Goal: Information Seeking & Learning: Find specific fact

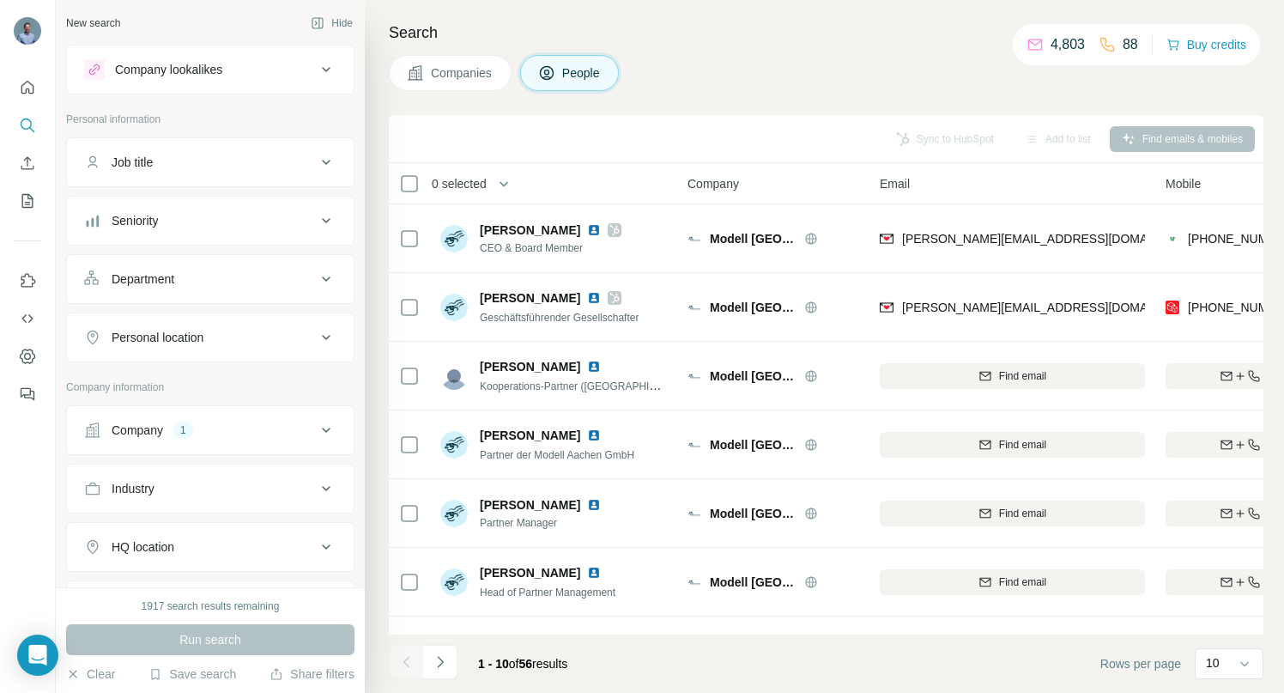
click at [316, 425] on icon at bounding box center [326, 430] width 21 height 21
click at [233, 542] on icon "button" at bounding box center [240, 543] width 14 height 14
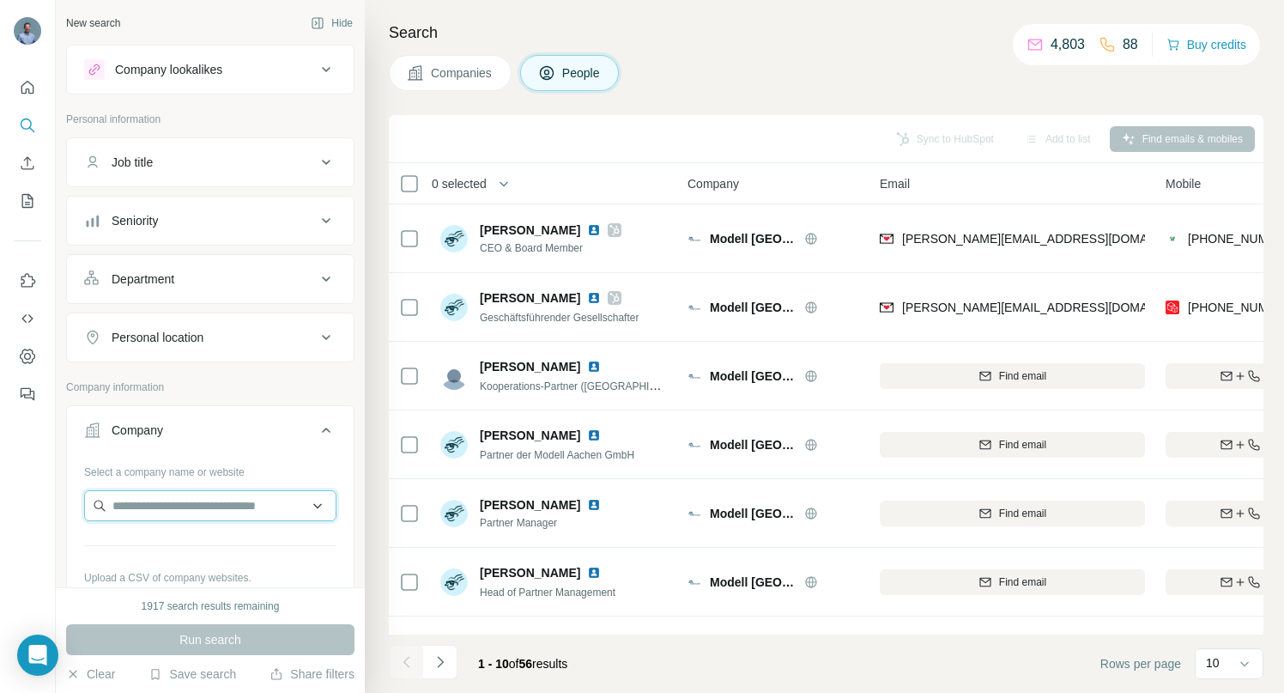
click at [173, 508] on input "text" at bounding box center [210, 505] width 252 height 31
type input "**********"
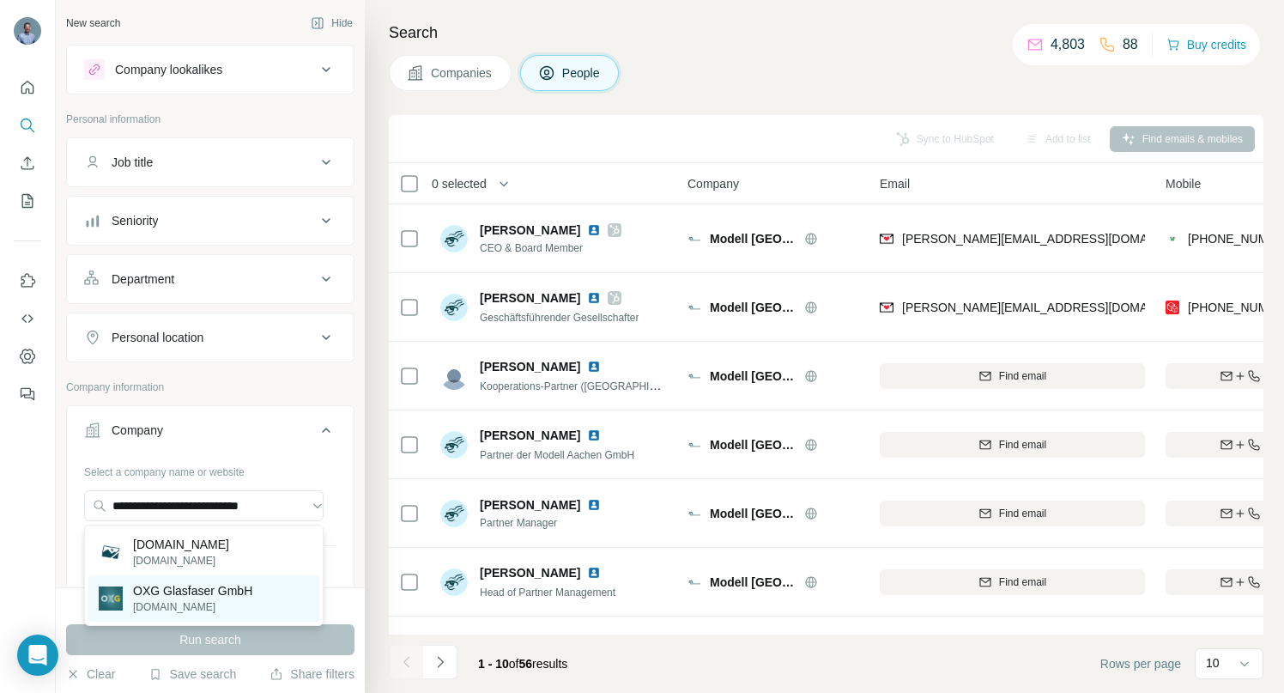
click at [162, 589] on p "OXG Glasfaser GmbH" at bounding box center [192, 590] width 119 height 17
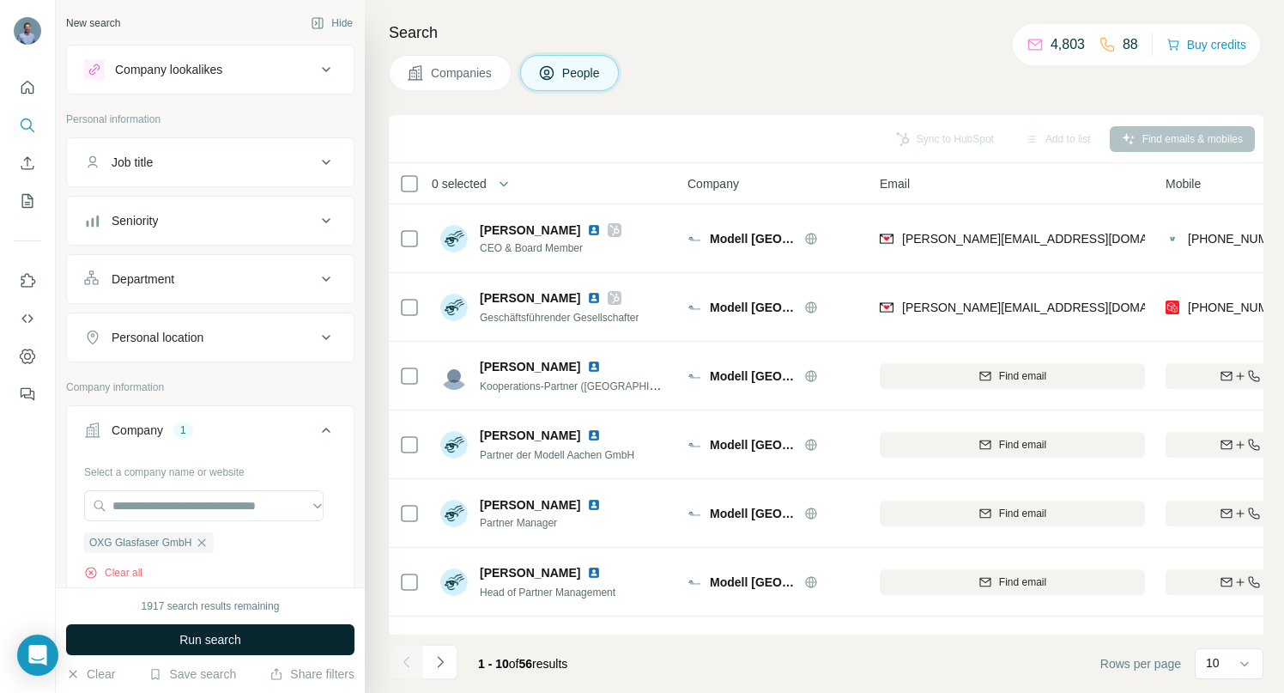
click at [166, 633] on button "Run search" at bounding box center [210, 639] width 288 height 31
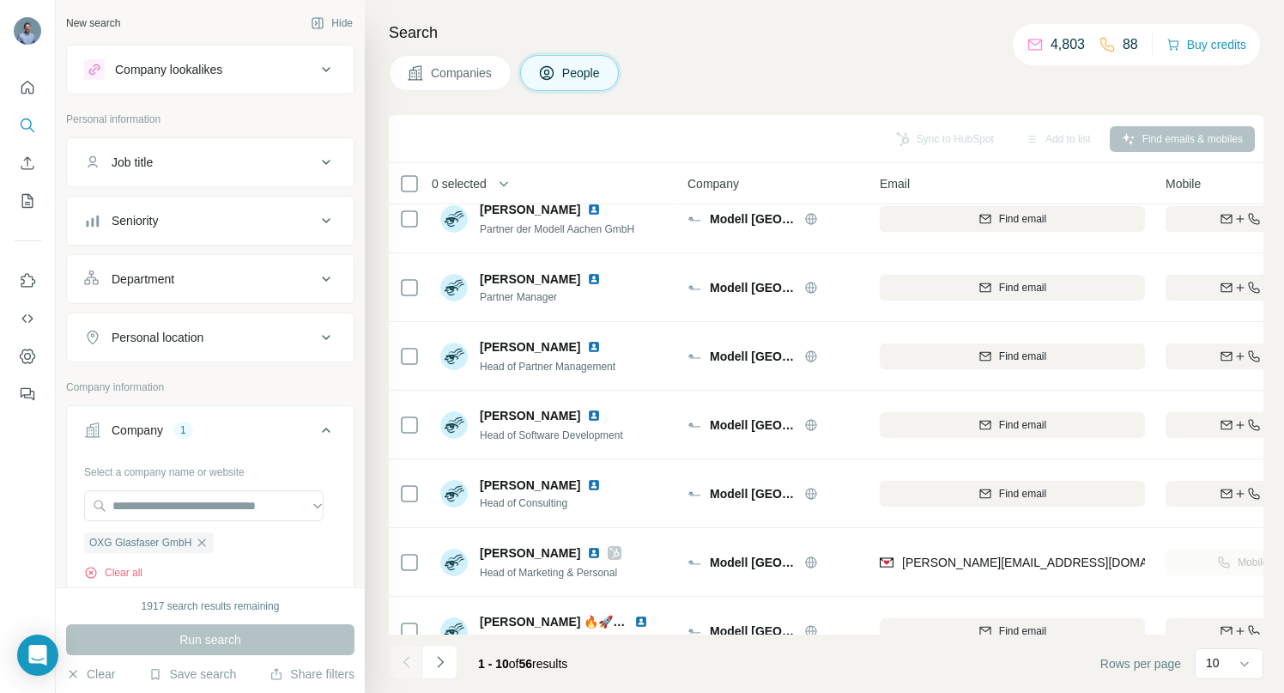
scroll to position [266, 0]
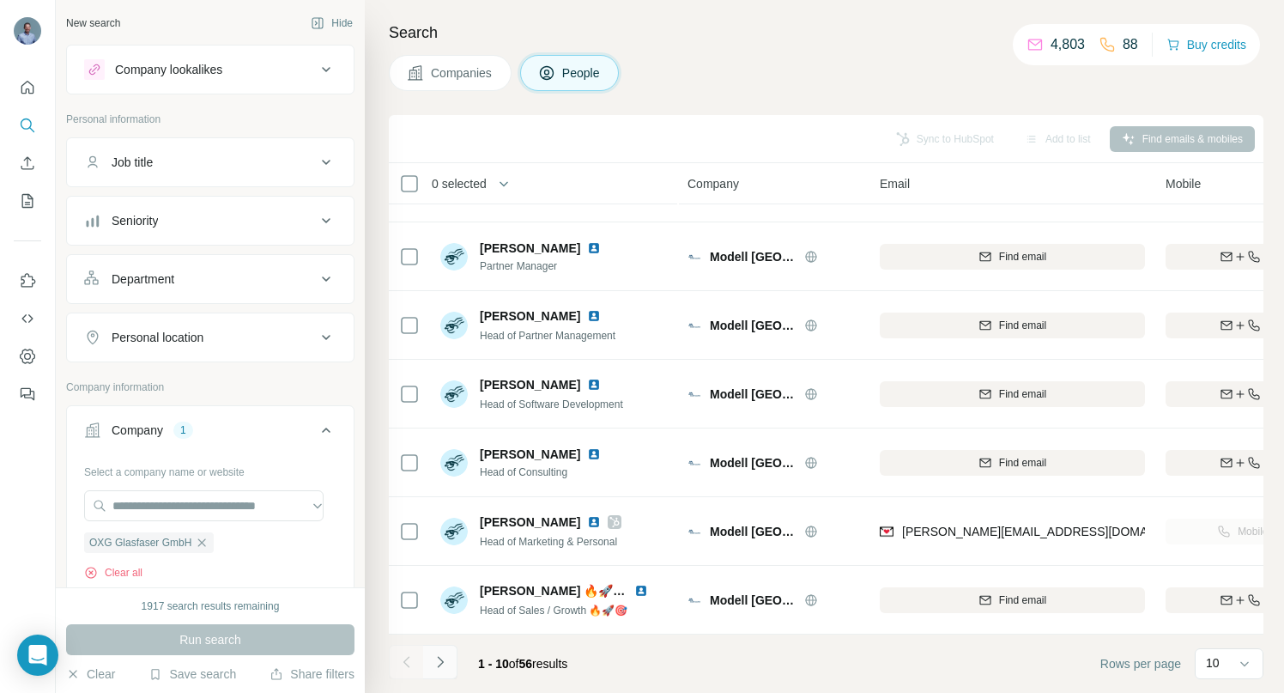
click at [435, 662] on icon "Navigate to next page" at bounding box center [440, 661] width 17 height 17
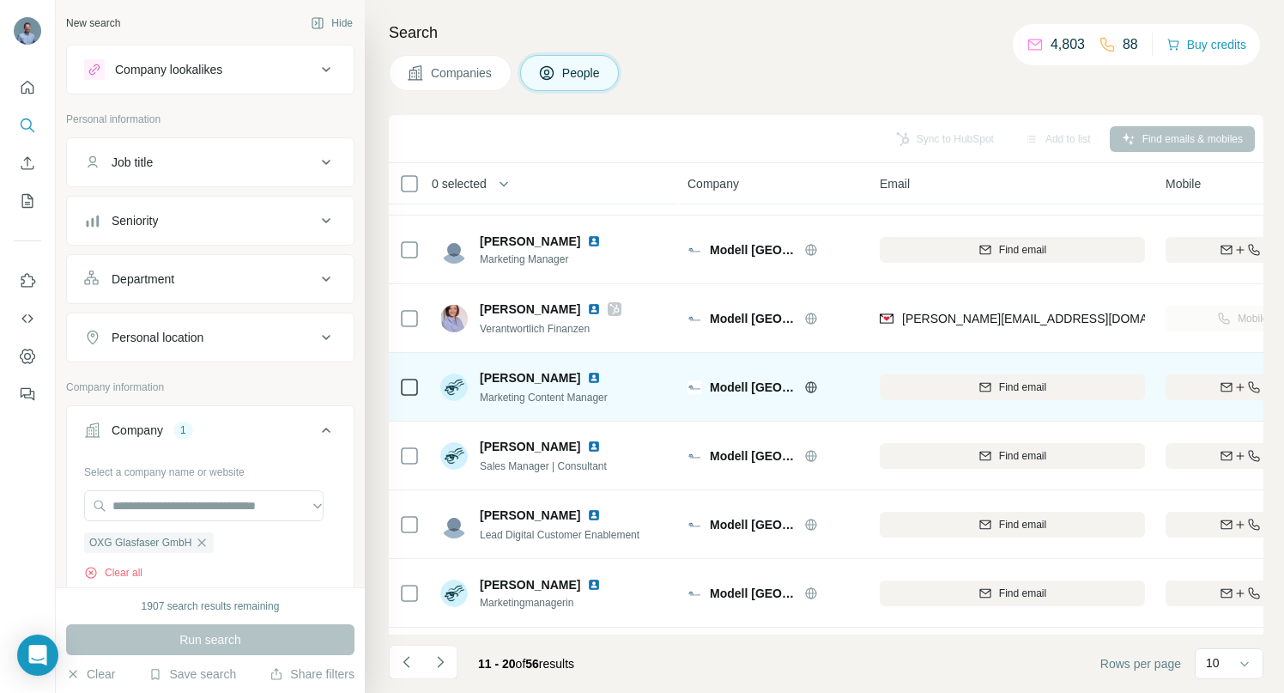
scroll to position [0, 0]
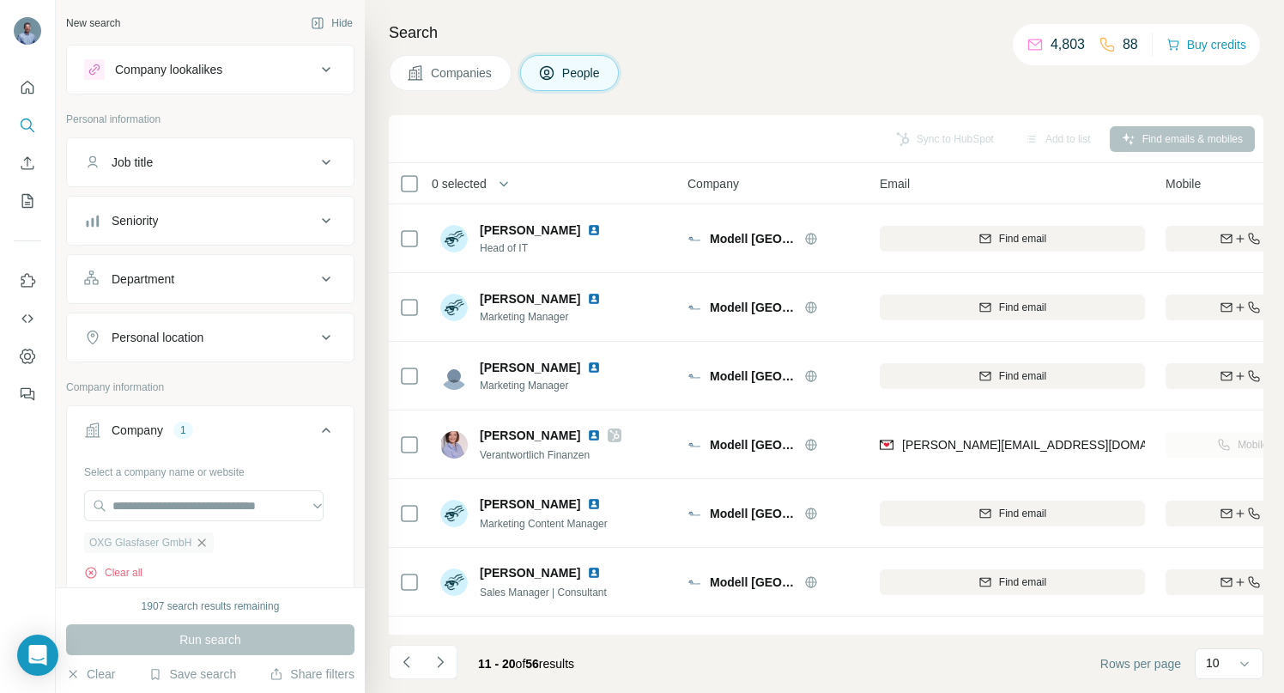
click at [204, 540] on icon "button" at bounding box center [202, 543] width 14 height 14
click at [194, 506] on input "text" at bounding box center [203, 505] width 239 height 31
paste input "**********"
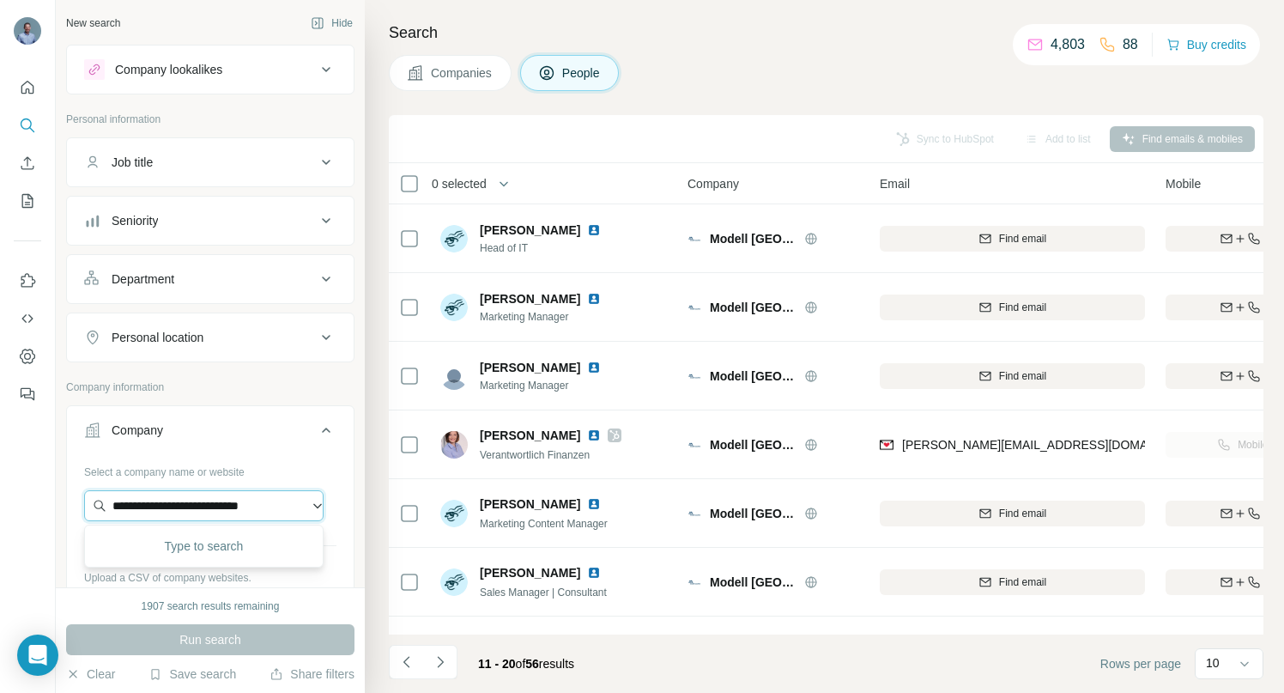
scroll to position [0, 5]
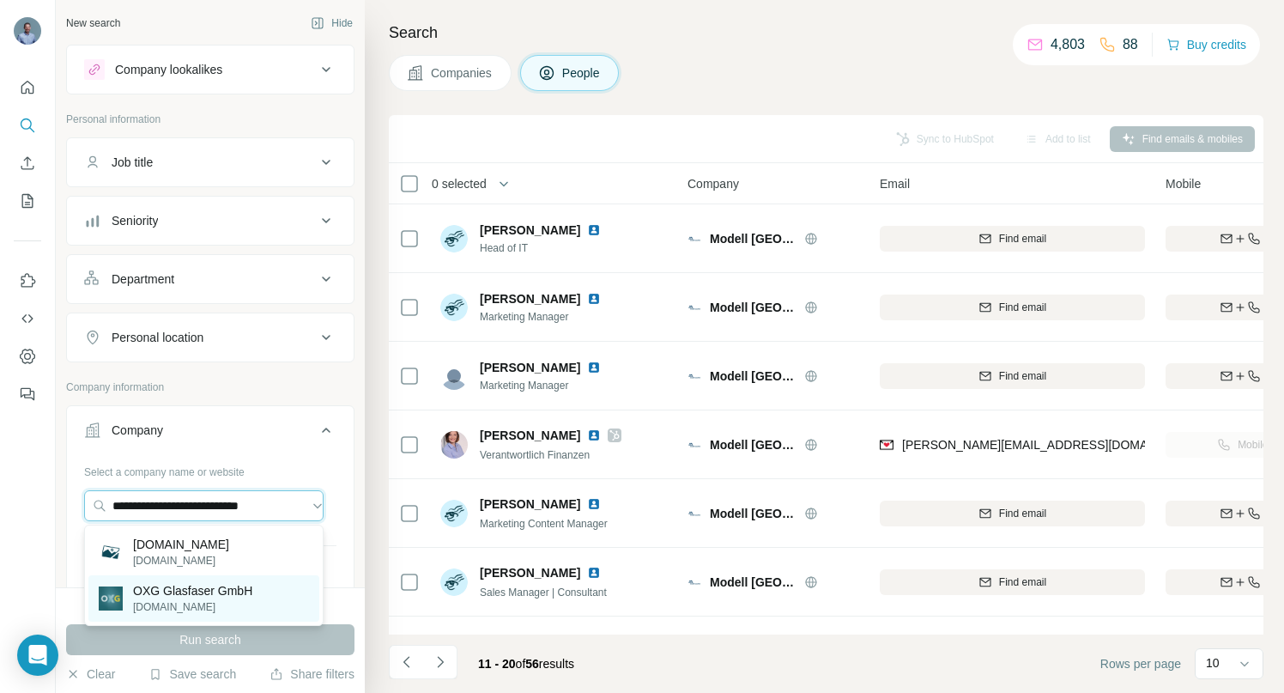
type input "**********"
click at [193, 593] on p "OXG Glasfaser GmbH" at bounding box center [192, 590] width 119 height 17
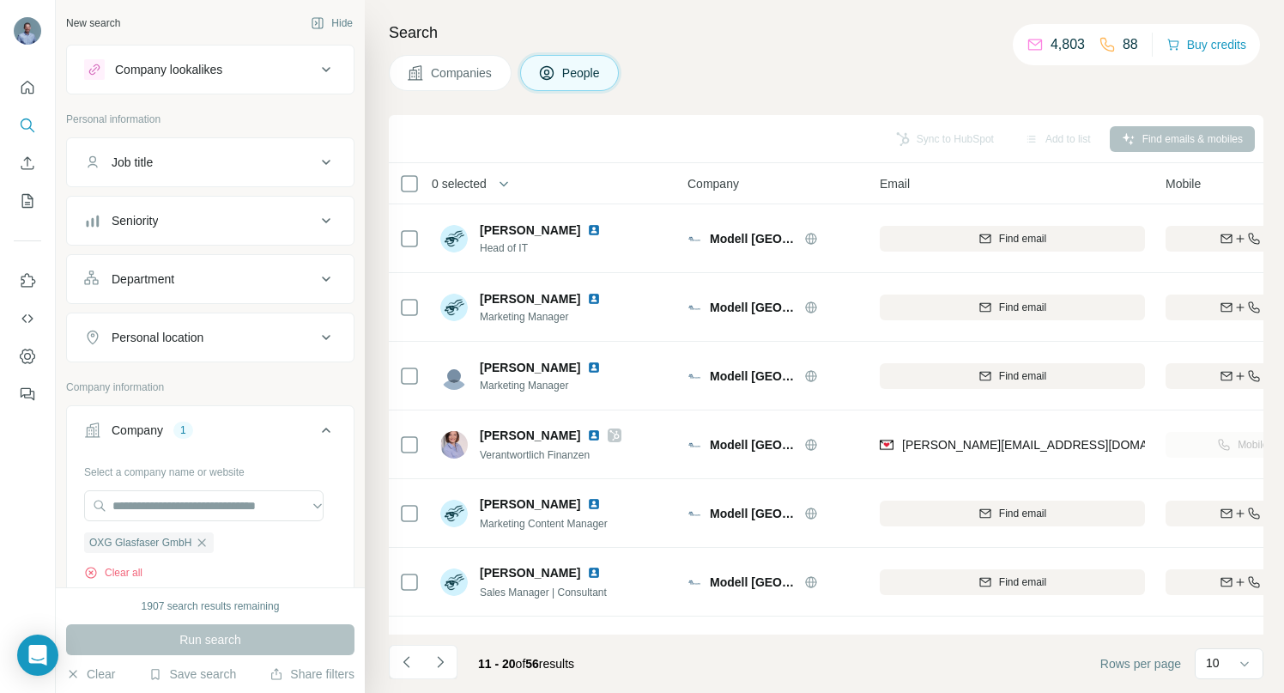
click at [167, 637] on div "Run search" at bounding box center [210, 639] width 288 height 31
click at [185, 639] on div "Run search" at bounding box center [210, 639] width 288 height 31
click at [198, 639] on div "Run search" at bounding box center [210, 639] width 288 height 31
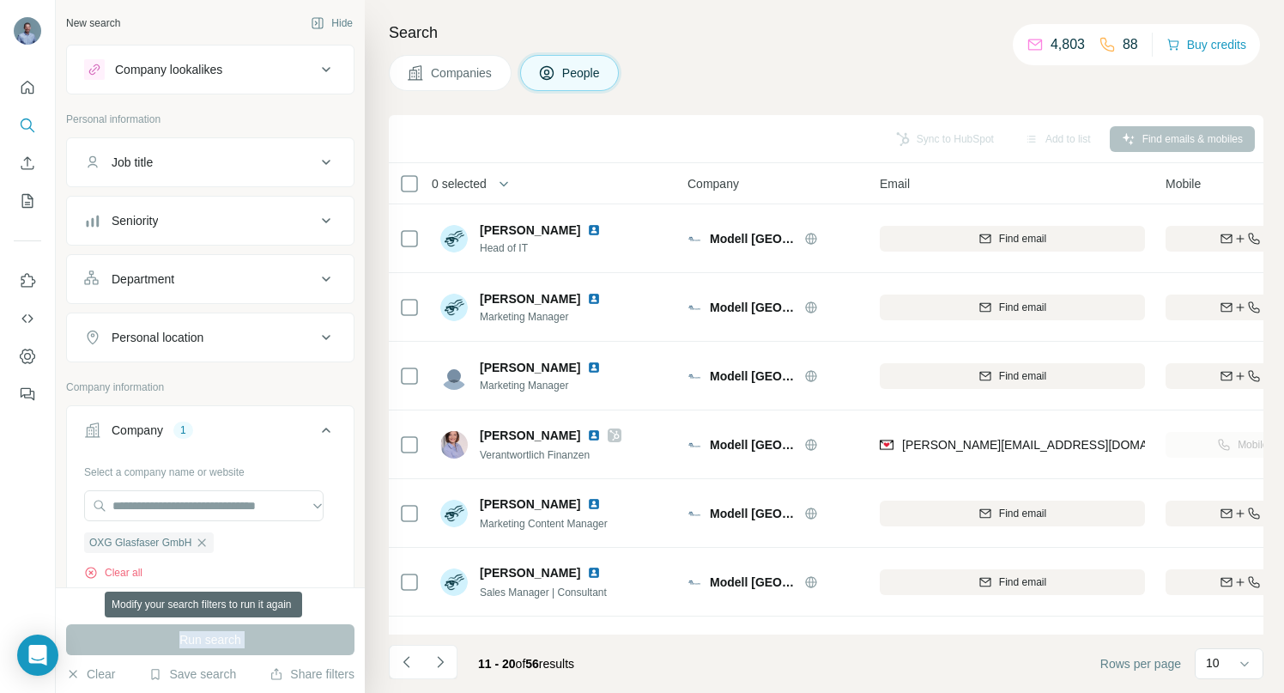
click at [198, 639] on div "Run search" at bounding box center [210, 639] width 288 height 31
click at [449, 75] on span "Companies" at bounding box center [462, 72] width 63 height 17
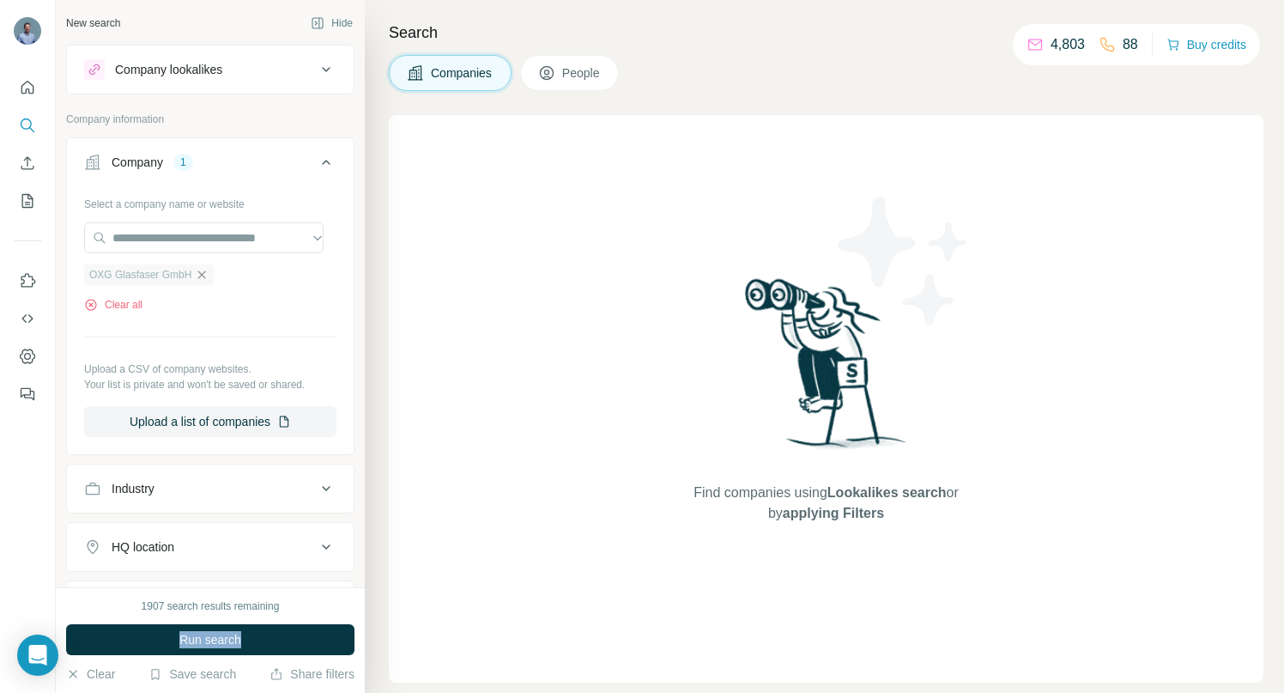
click at [203, 273] on icon "button" at bounding box center [202, 275] width 14 height 14
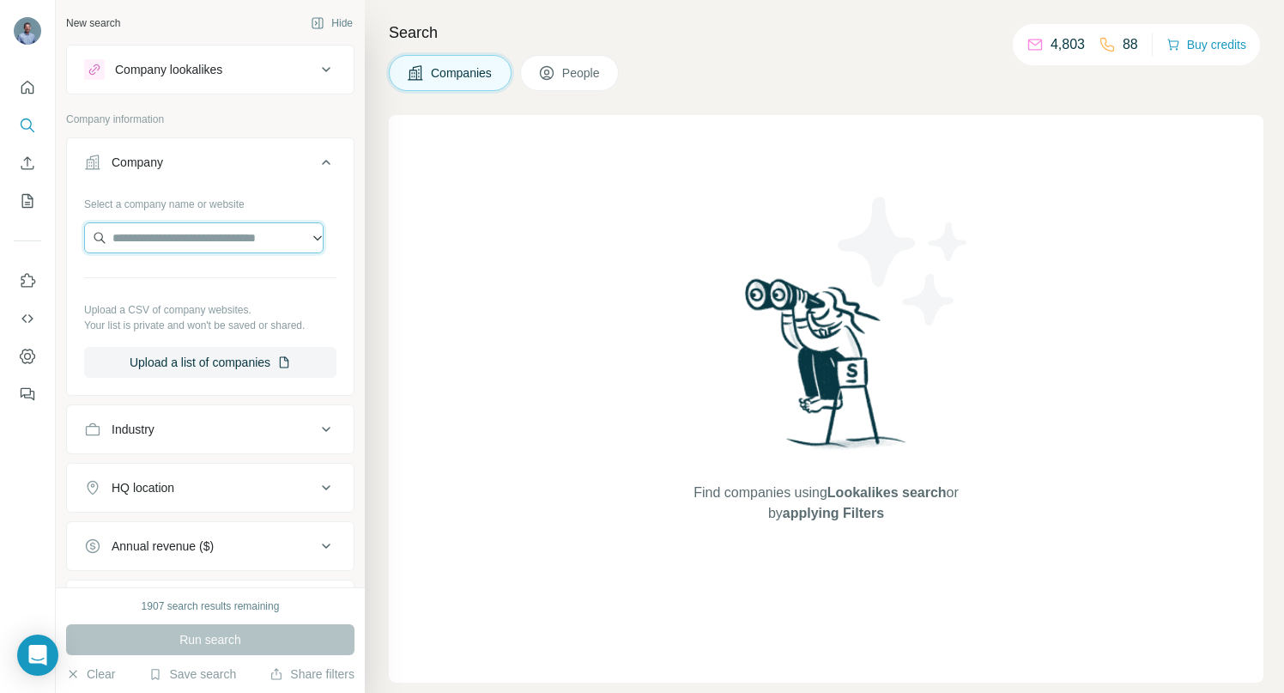
click at [204, 234] on input "text" at bounding box center [203, 237] width 239 height 31
paste input "**********"
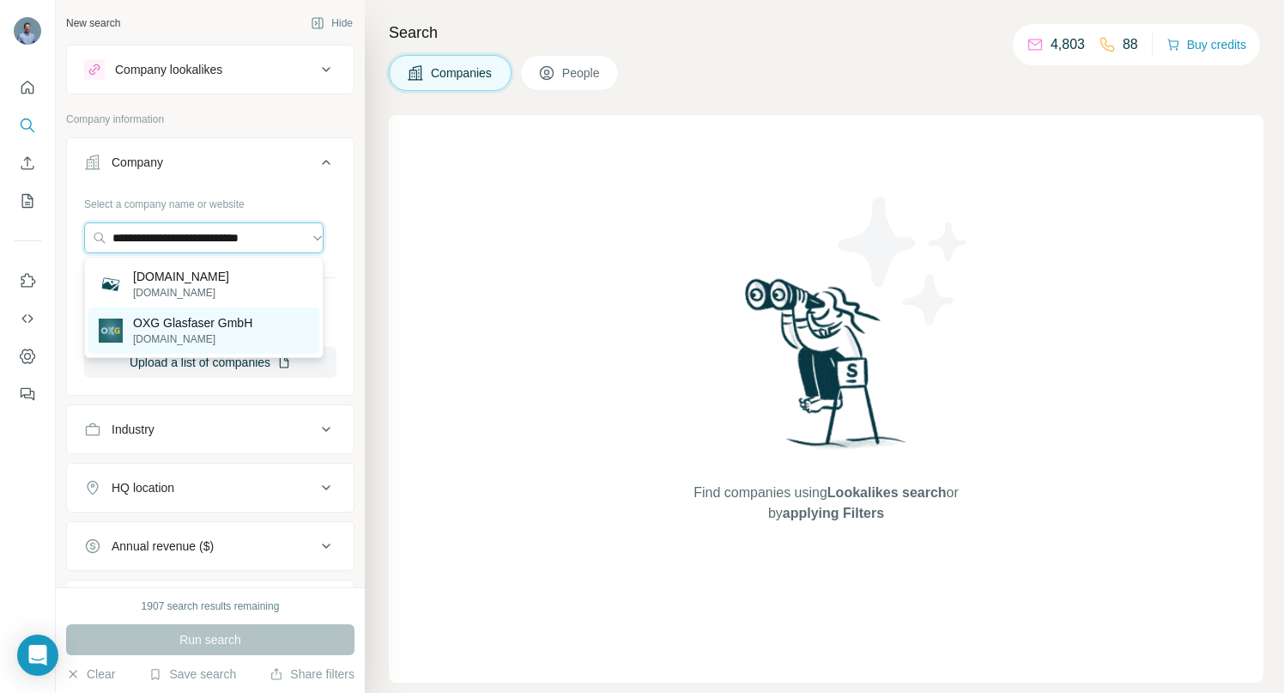
type input "**********"
click at [166, 327] on p "OXG Glasfaser GmbH" at bounding box center [192, 322] width 119 height 17
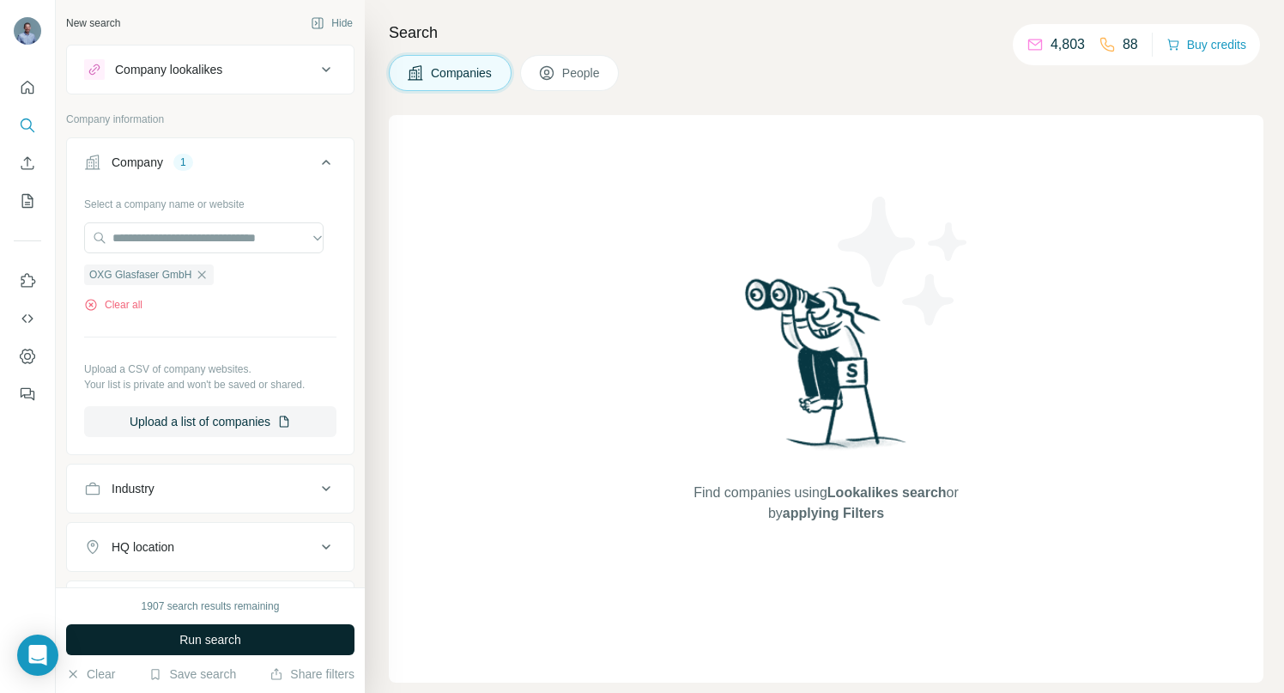
click at [187, 633] on span "Run search" at bounding box center [210, 639] width 62 height 17
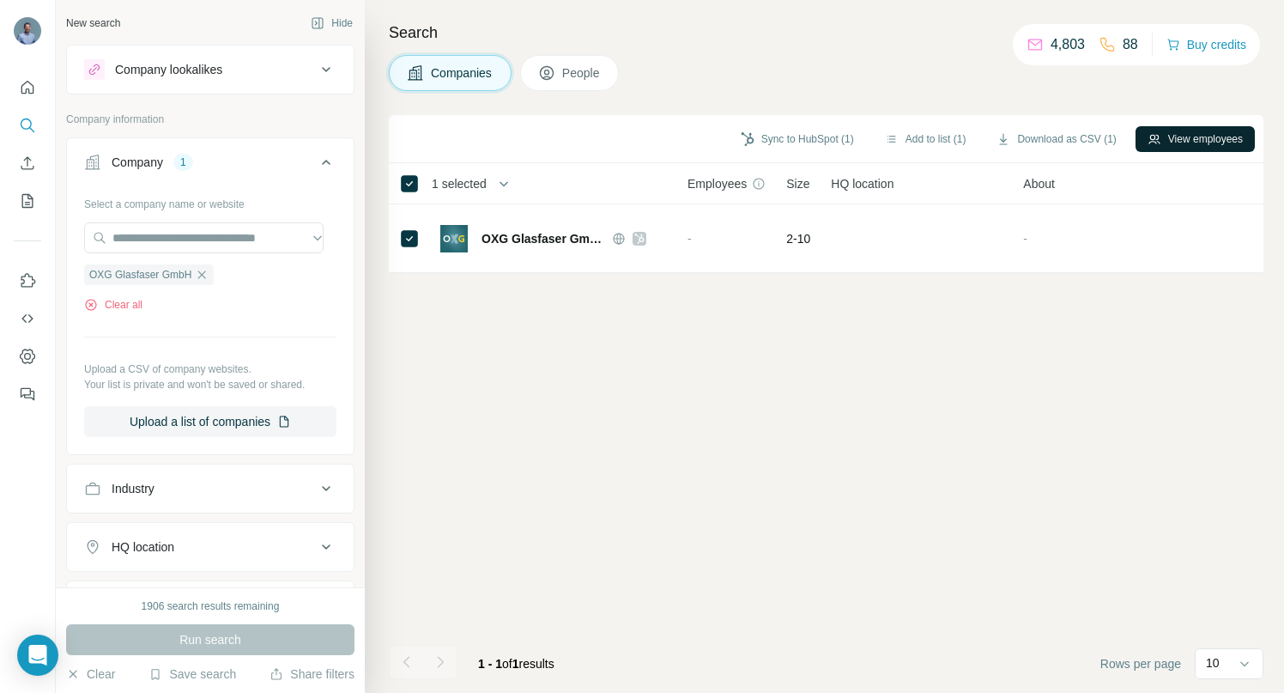
click at [1215, 137] on button "View employees" at bounding box center [1194, 139] width 119 height 26
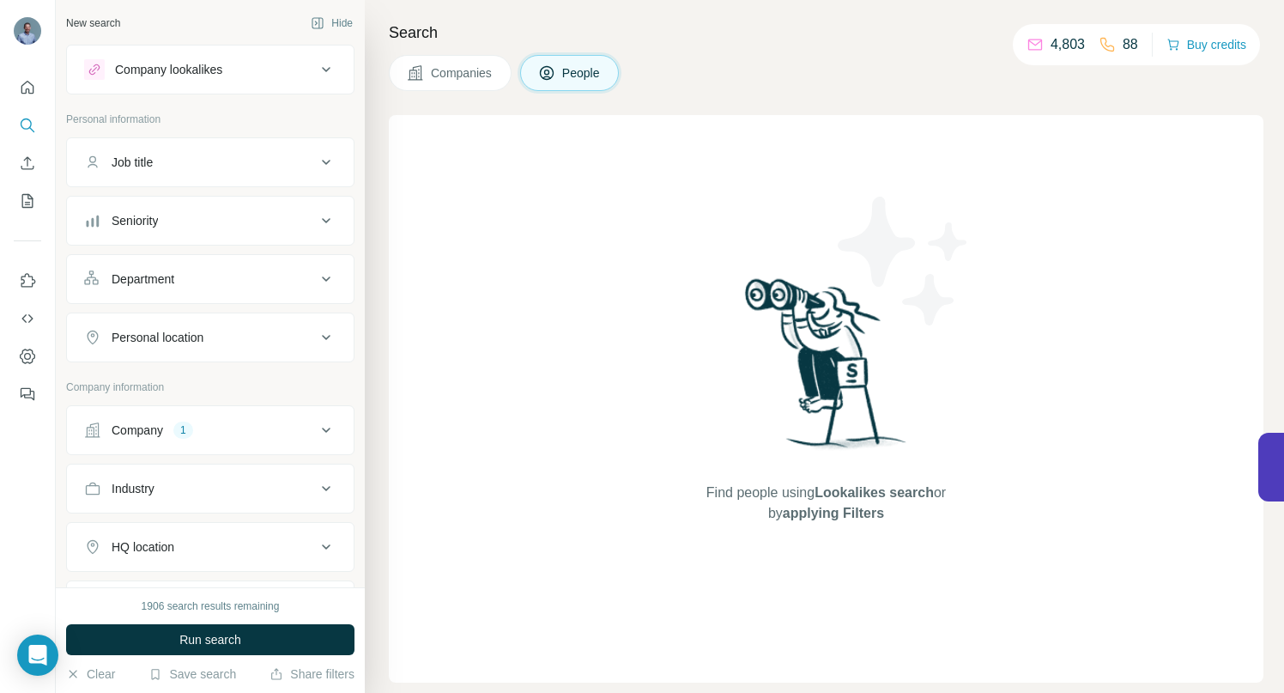
click at [484, 73] on span "Companies" at bounding box center [462, 72] width 63 height 17
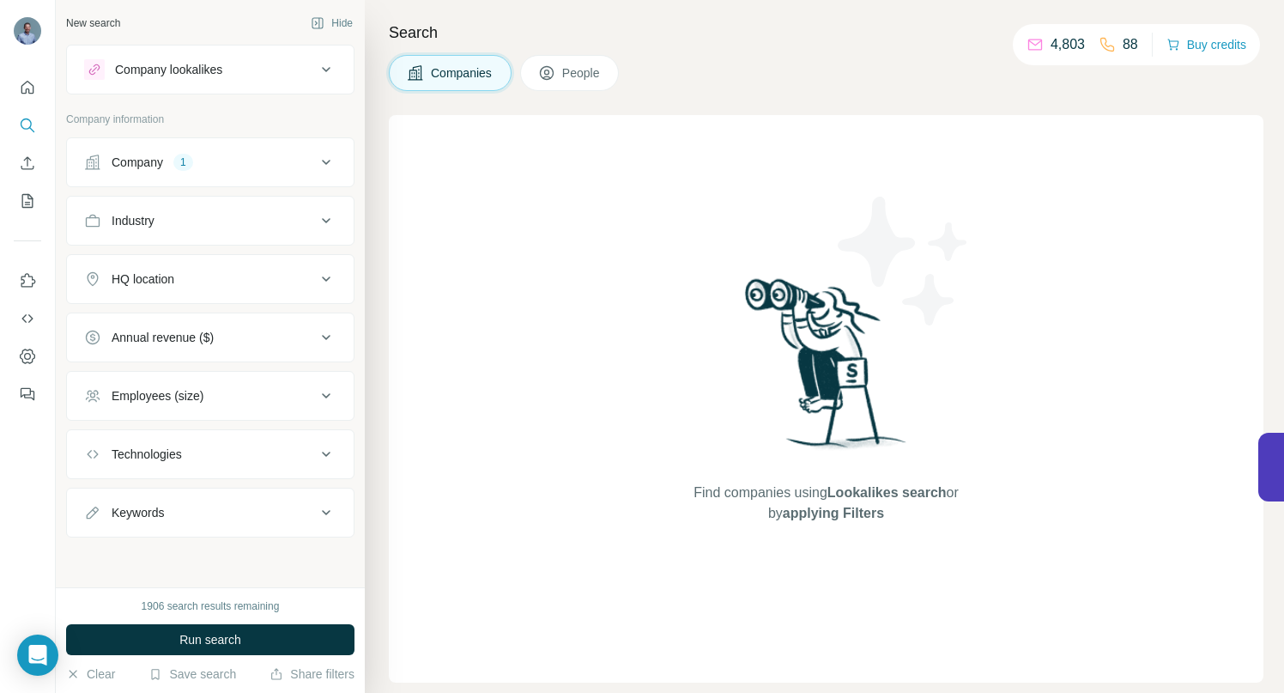
click at [324, 161] on icon at bounding box center [326, 162] width 9 height 5
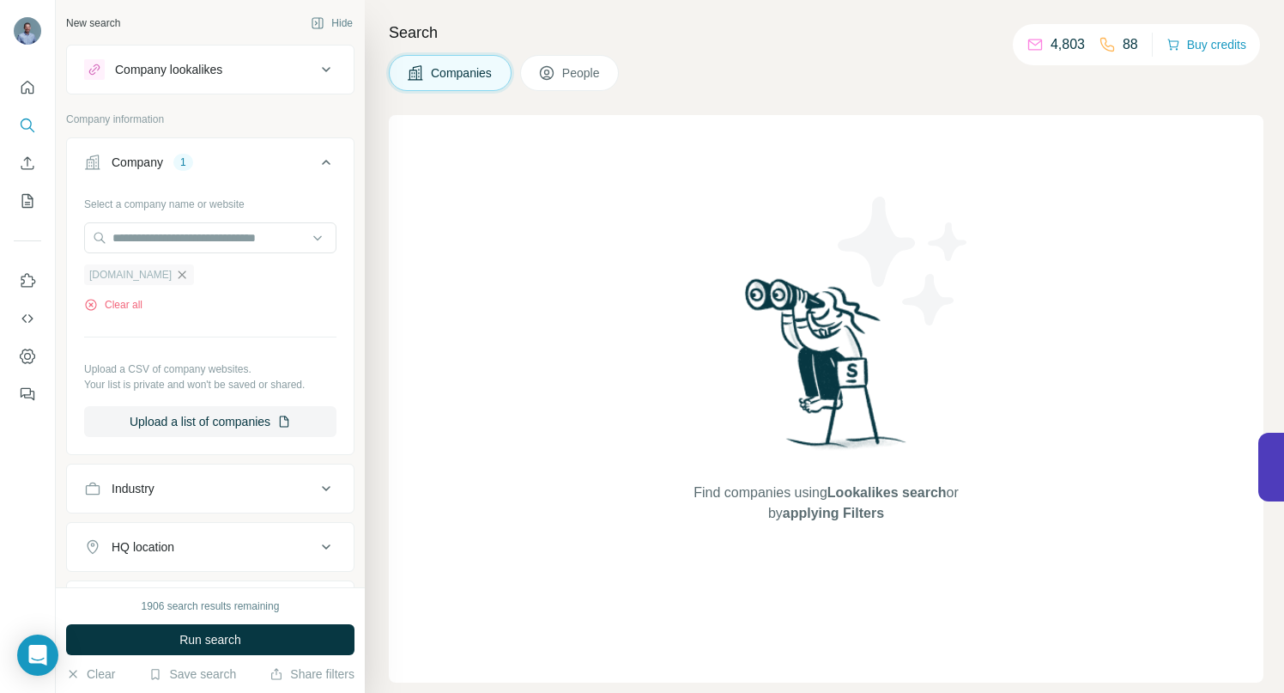
click at [175, 276] on icon "button" at bounding box center [182, 275] width 14 height 14
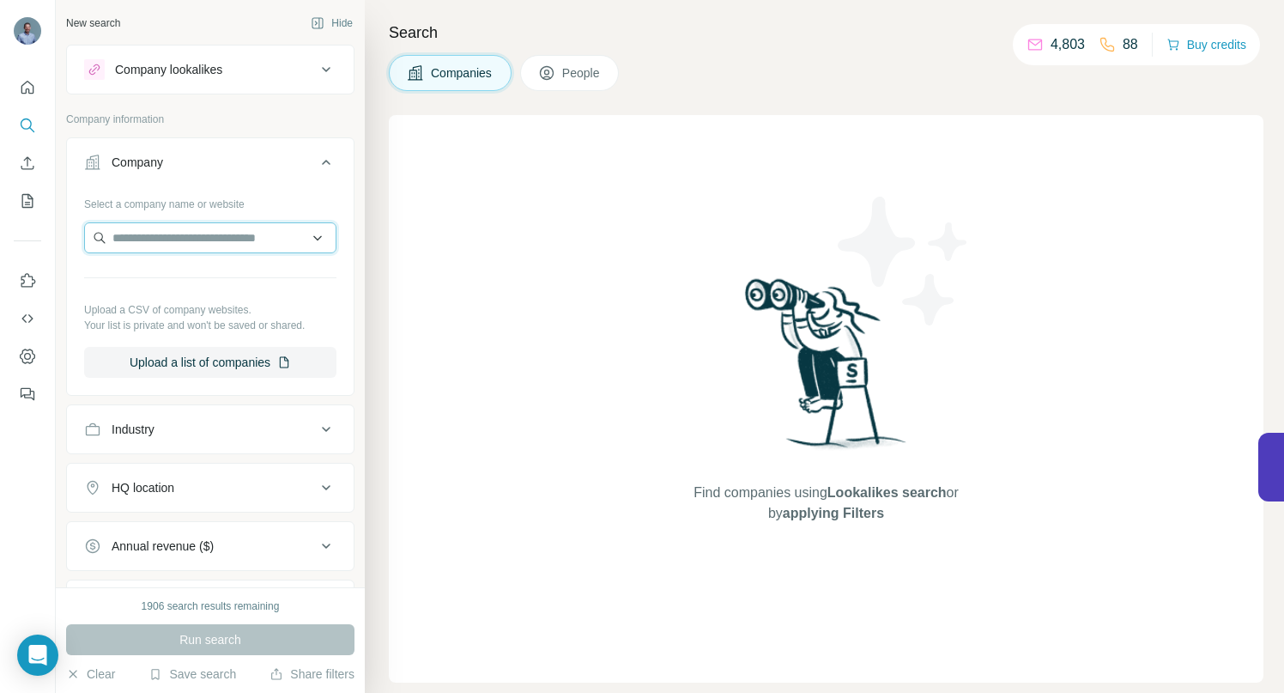
click at [144, 243] on input "text" at bounding box center [210, 237] width 252 height 31
paste input "**********"
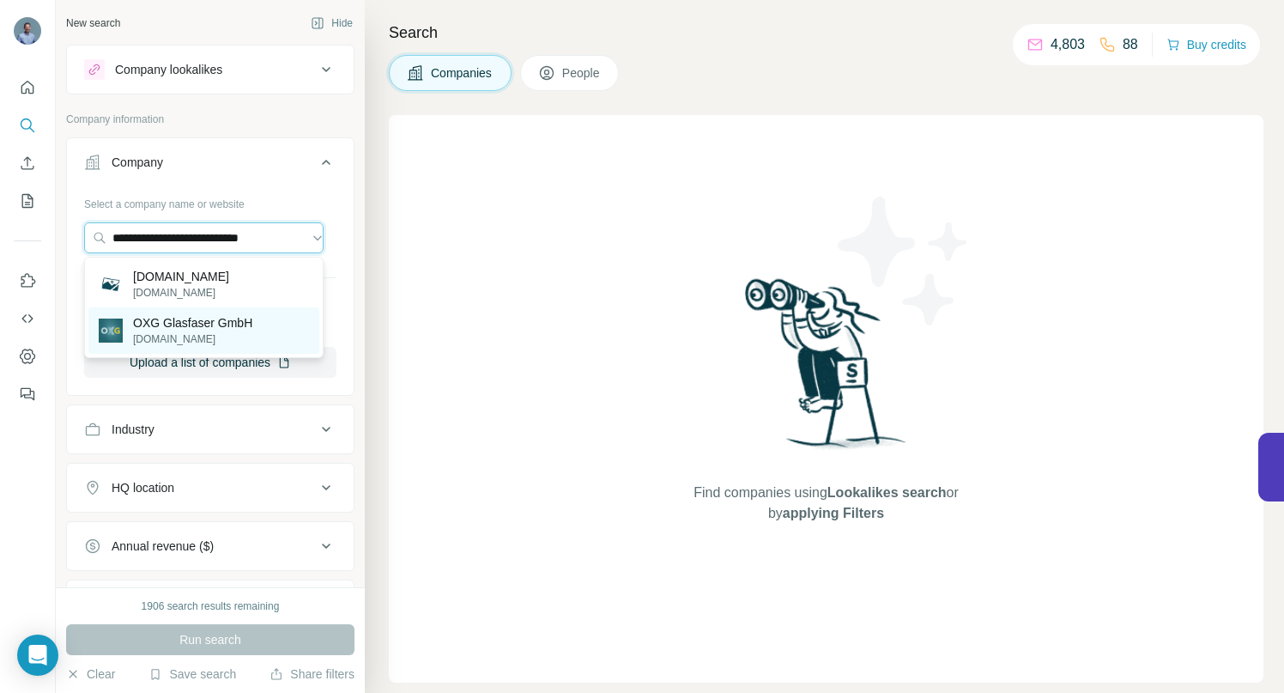
type input "**********"
click at [139, 334] on p "[DOMAIN_NAME]" at bounding box center [192, 338] width 119 height 15
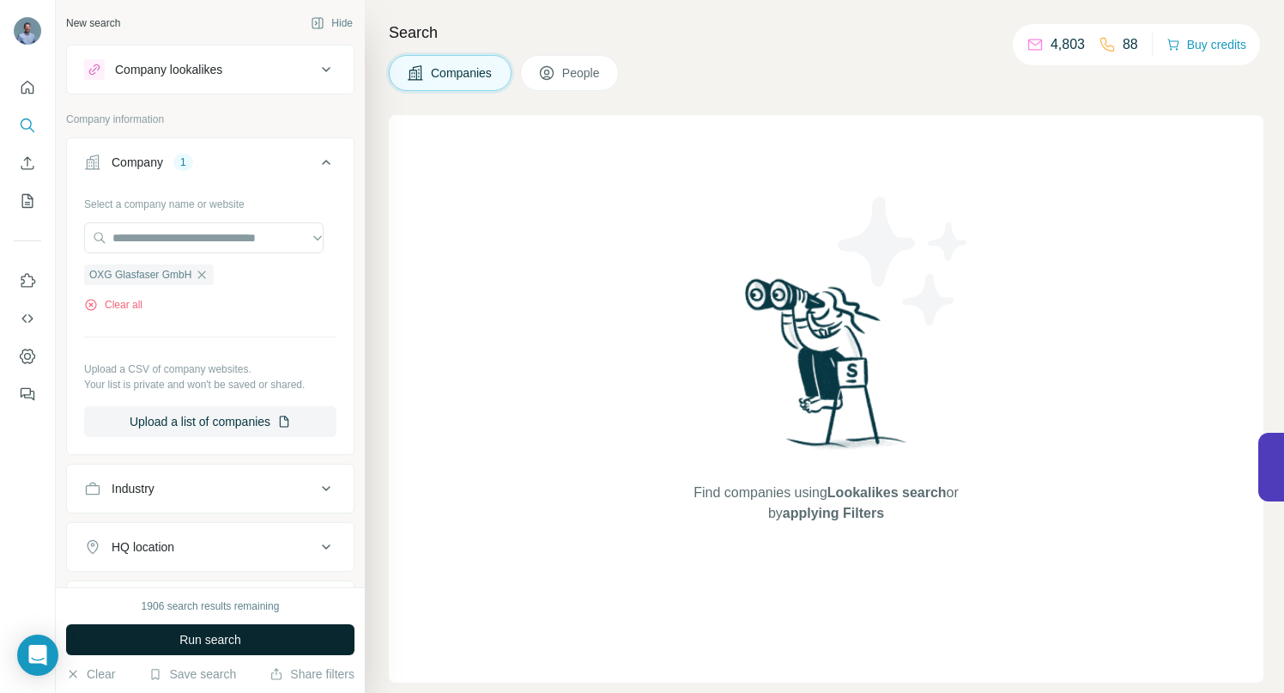
click at [193, 638] on span "Run search" at bounding box center [210, 639] width 62 height 17
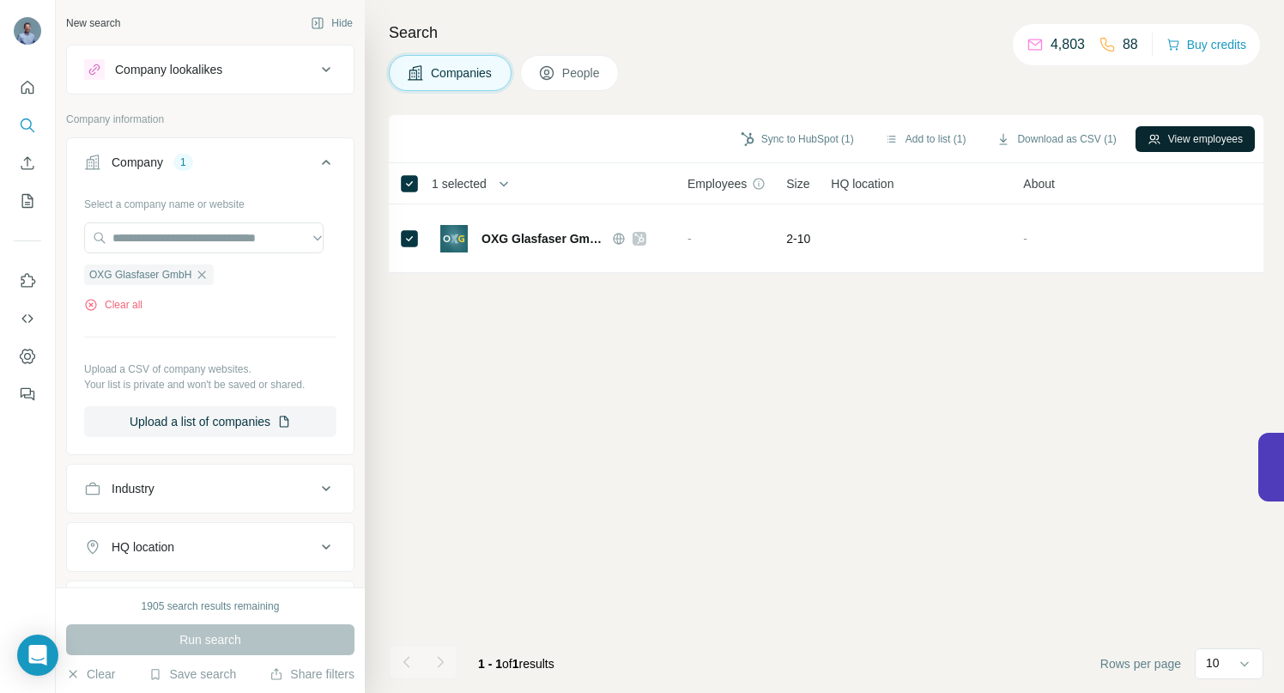
click at [1148, 141] on icon "button" at bounding box center [1153, 138] width 11 height 9
